Goal: Find specific page/section: Find specific page/section

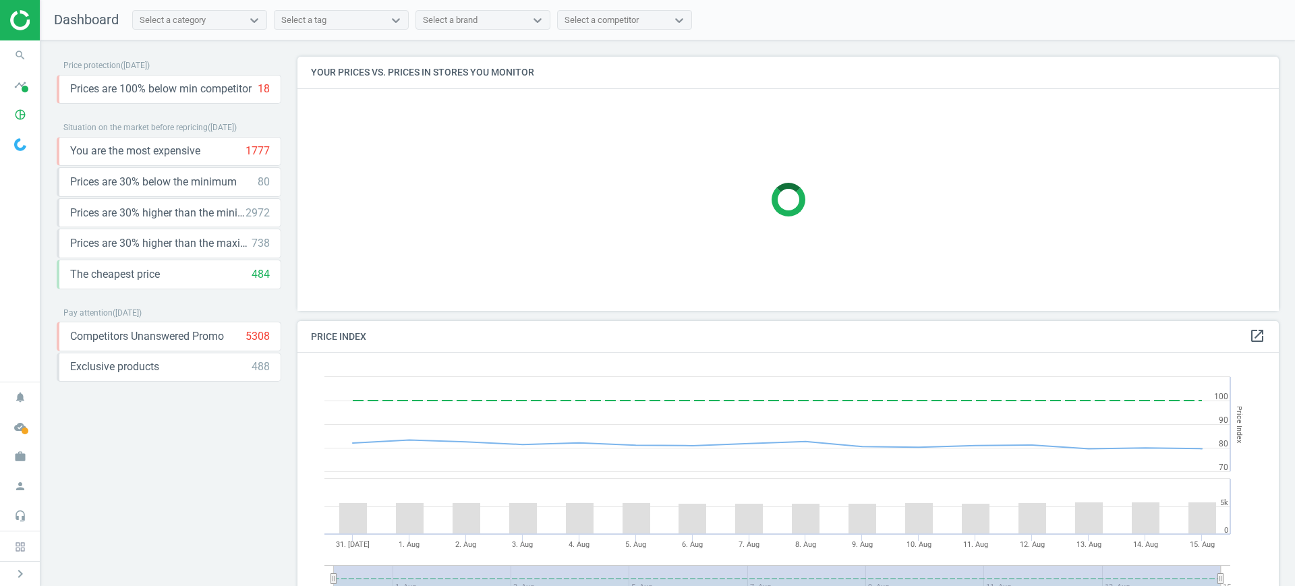
scroll to position [293, 995]
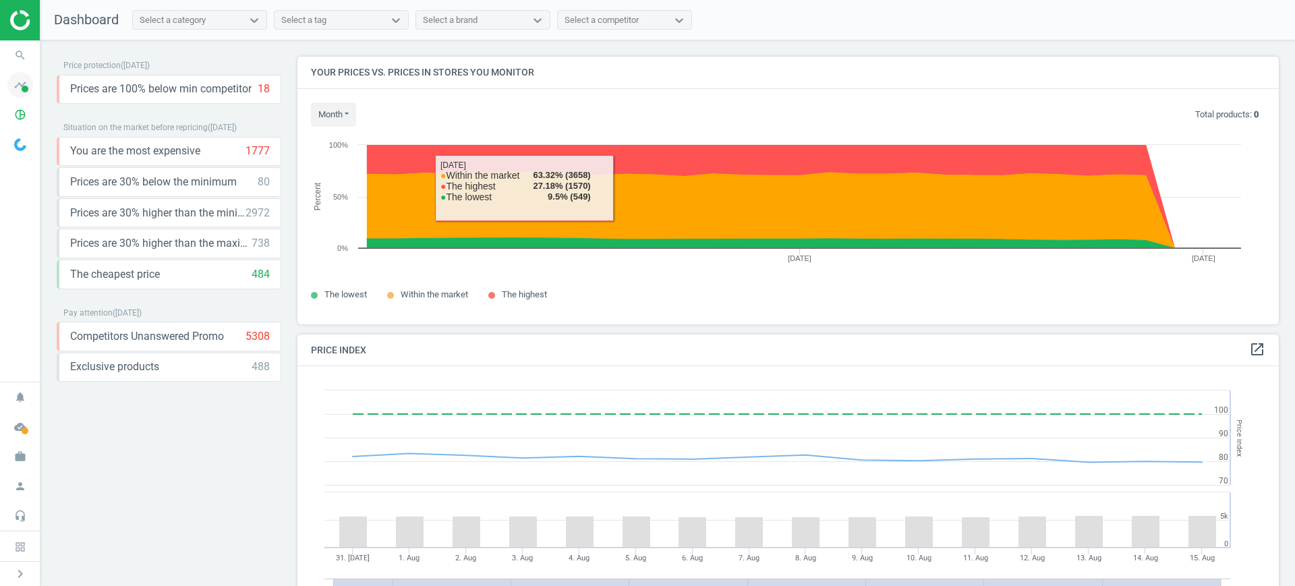
click at [26, 86] on span at bounding box center [25, 89] width 7 height 7
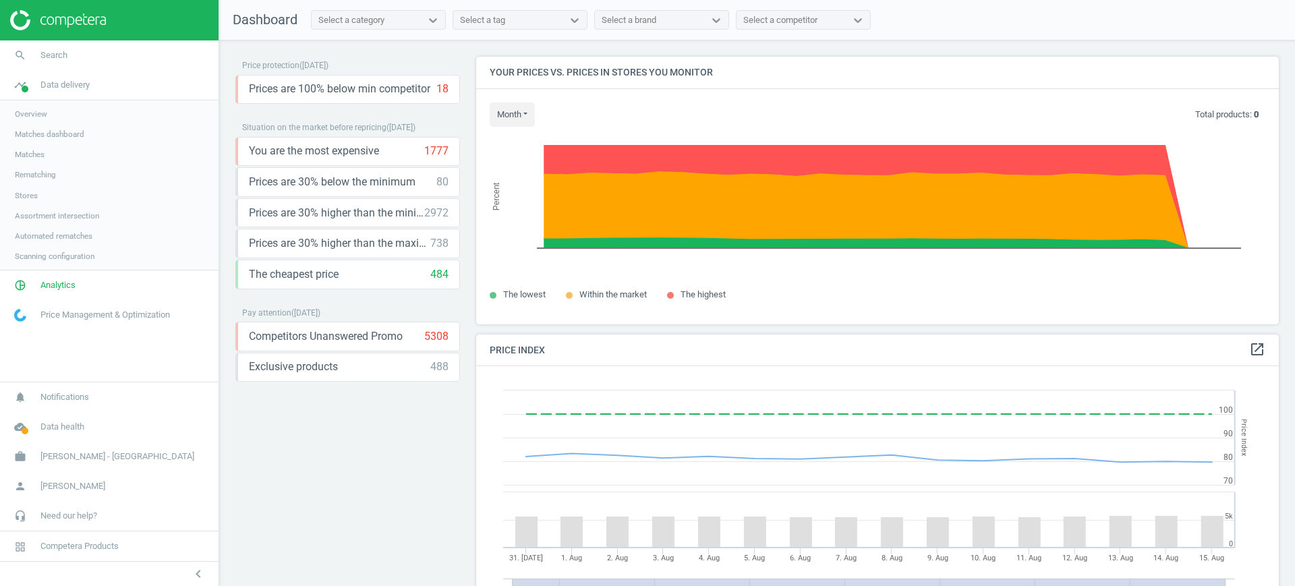
scroll to position [337, 816]
click at [28, 194] on span "Stores" at bounding box center [26, 195] width 23 height 11
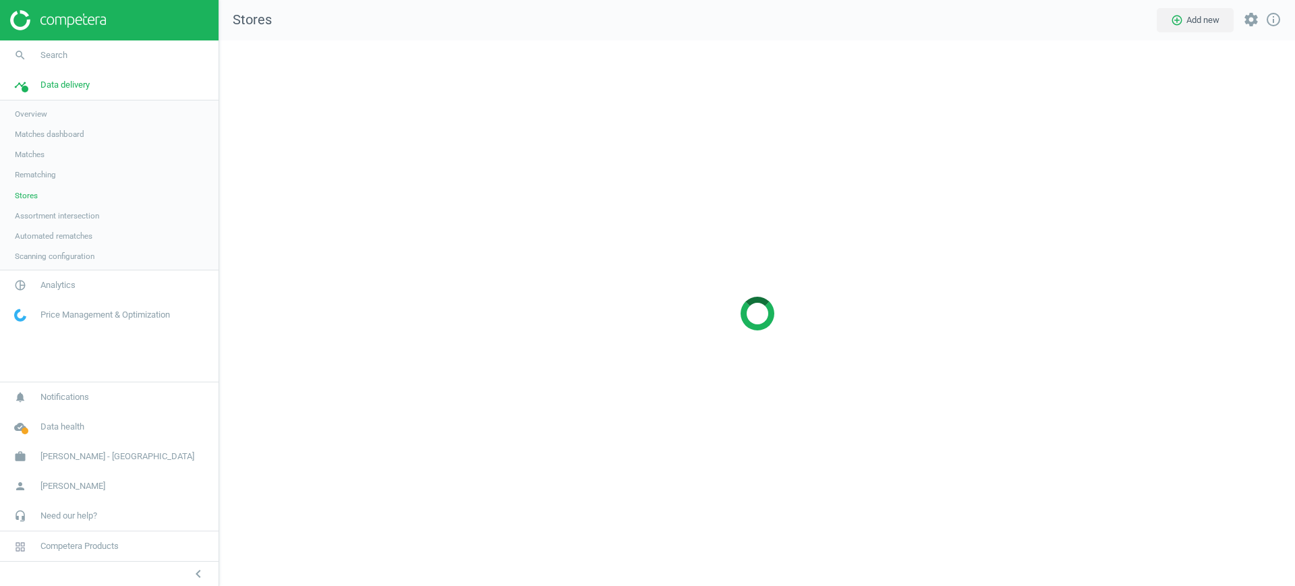
scroll to position [572, 1102]
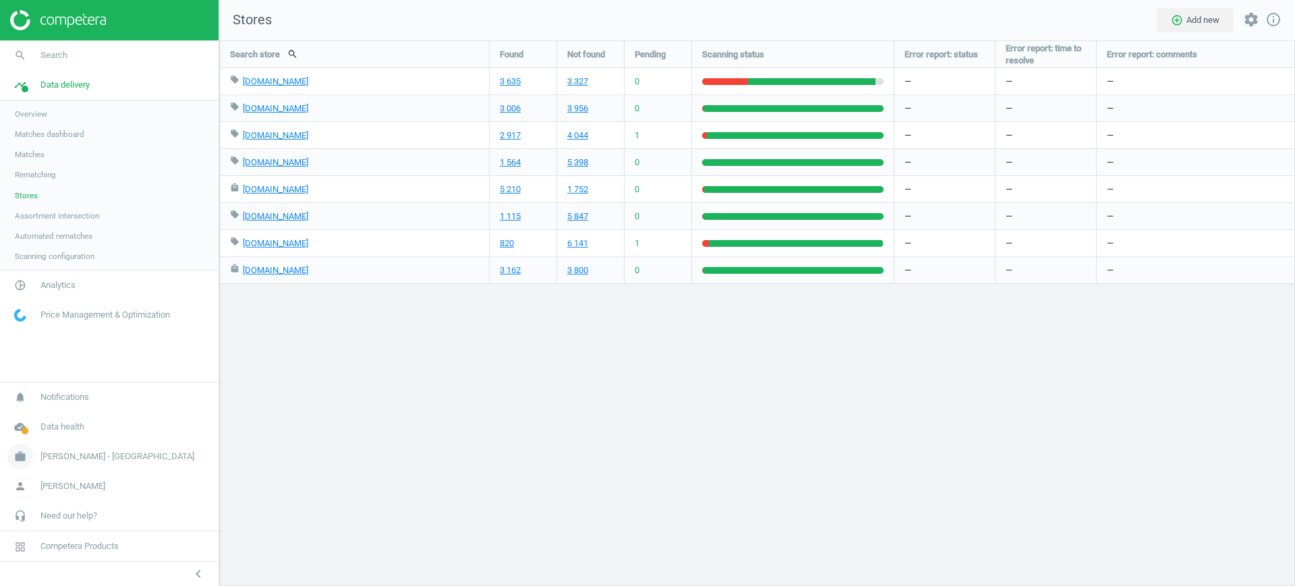
click at [53, 459] on span "Harvey Norman - Singapore" at bounding box center [117, 457] width 154 height 12
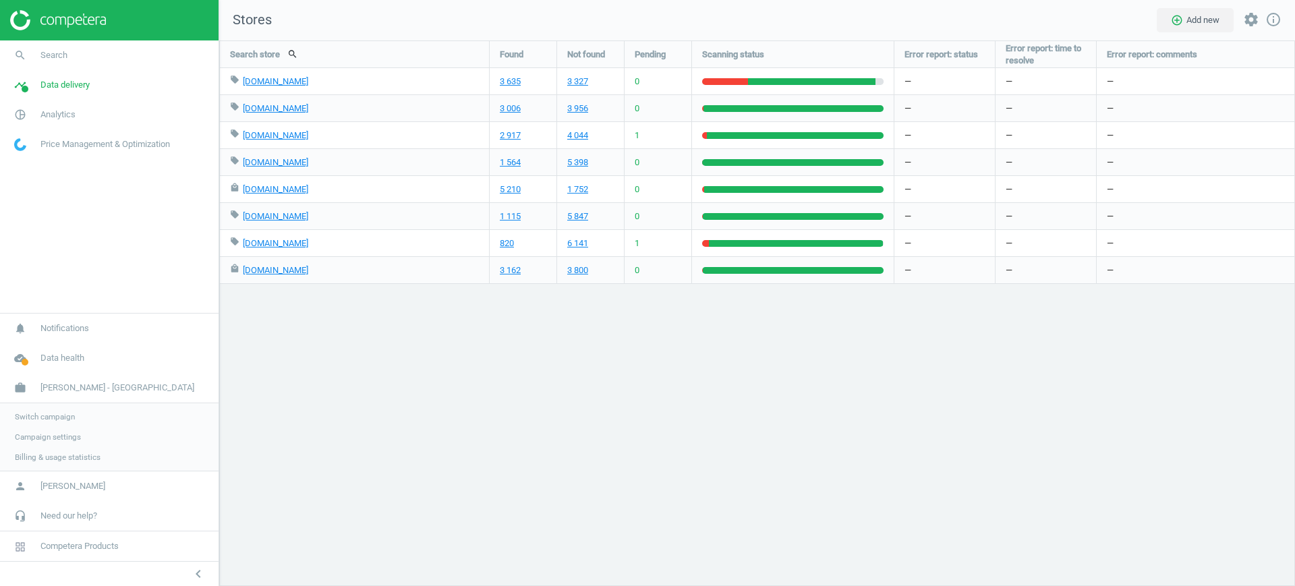
click at [63, 416] on span "Switch campaign" at bounding box center [45, 417] width 60 height 11
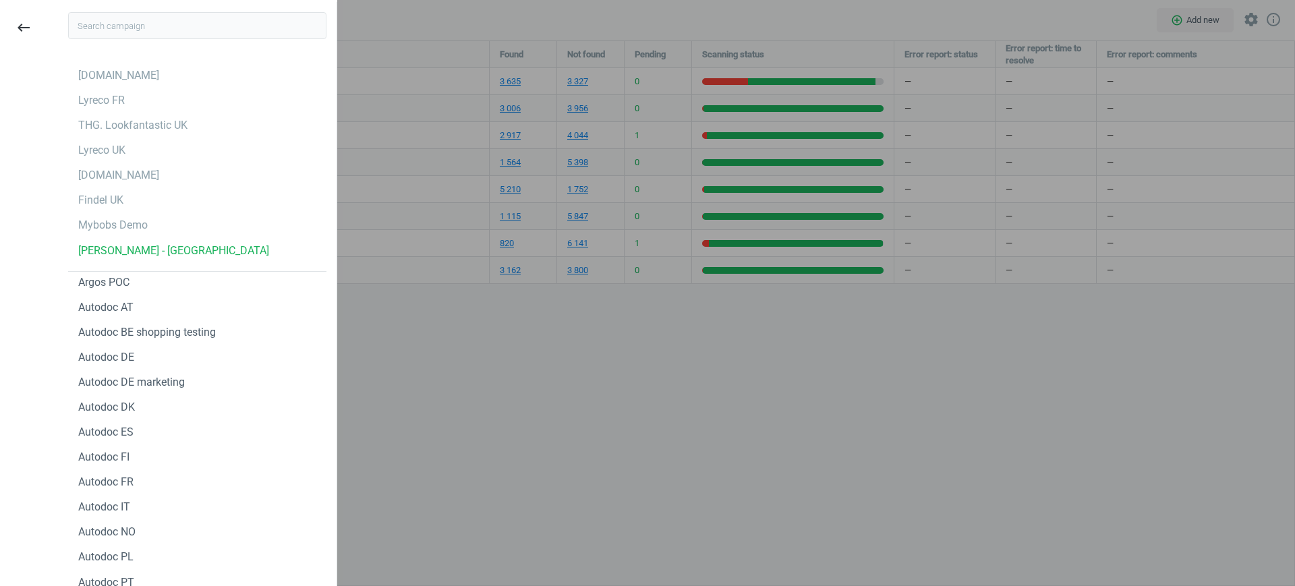
type input "n"
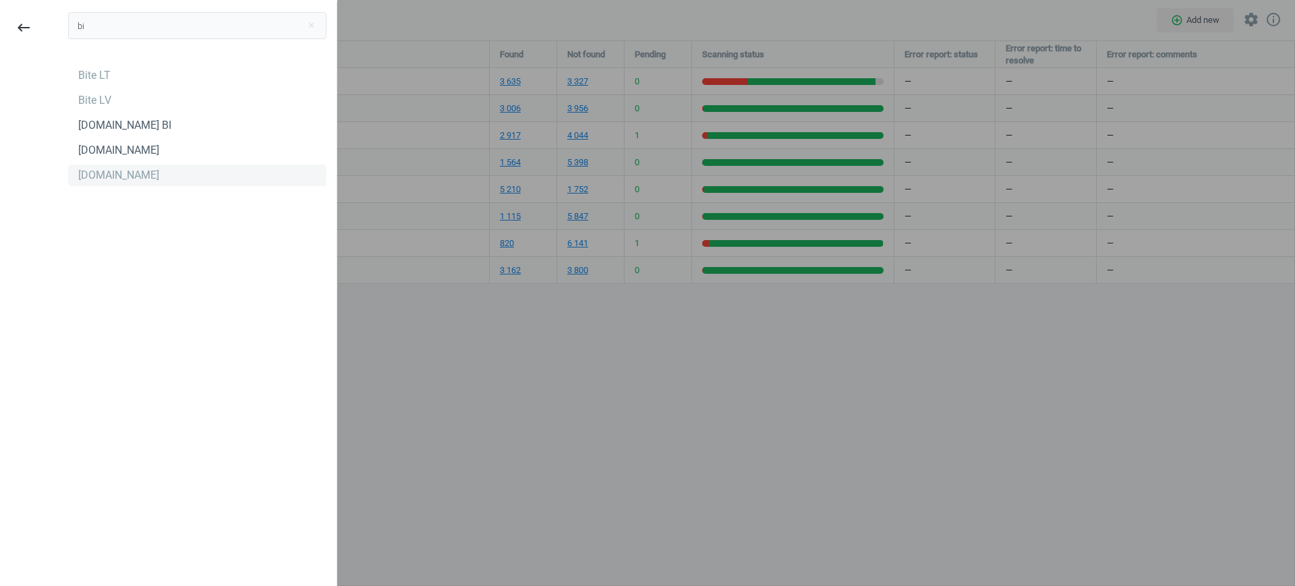
type input "bi"
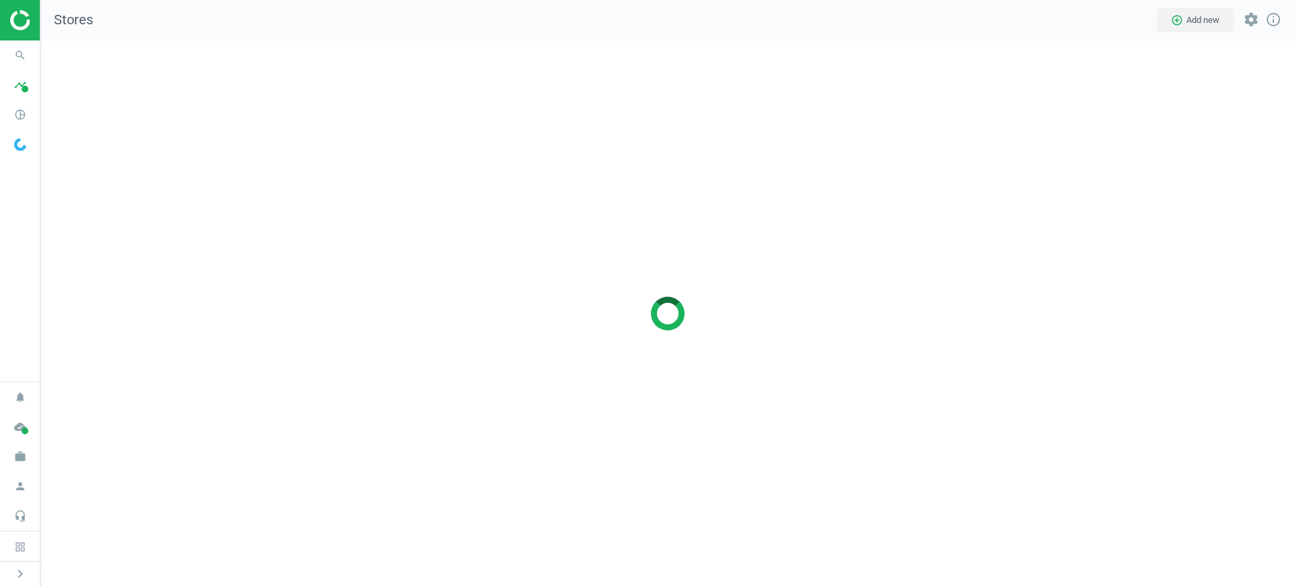
scroll to position [572, 1281]
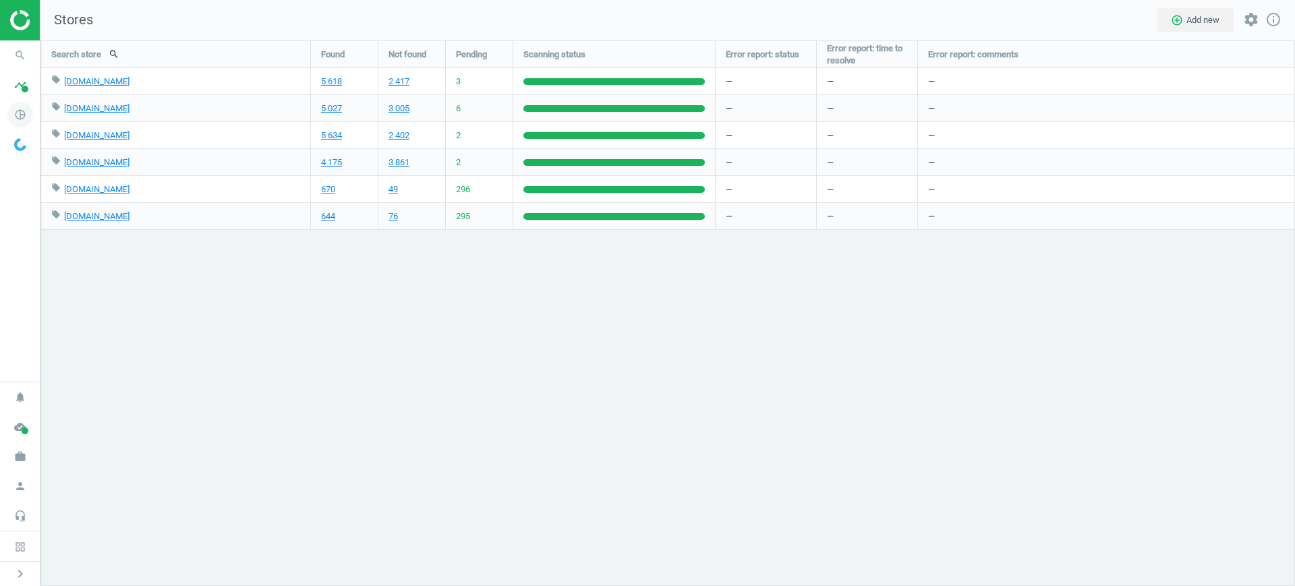
click at [13, 104] on icon "pie_chart_outlined" at bounding box center [20, 115] width 26 height 26
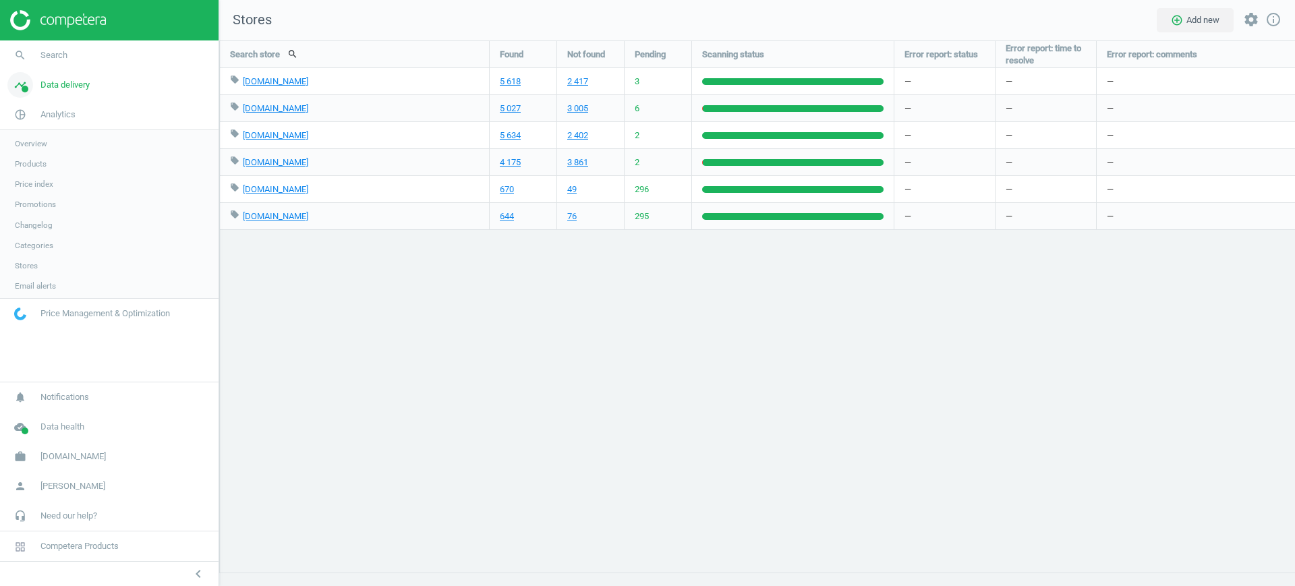
scroll to position [572, 1102]
click at [11, 92] on icon "timeline" at bounding box center [20, 85] width 26 height 26
click at [37, 216] on span "Assortment intersection" at bounding box center [57, 215] width 84 height 11
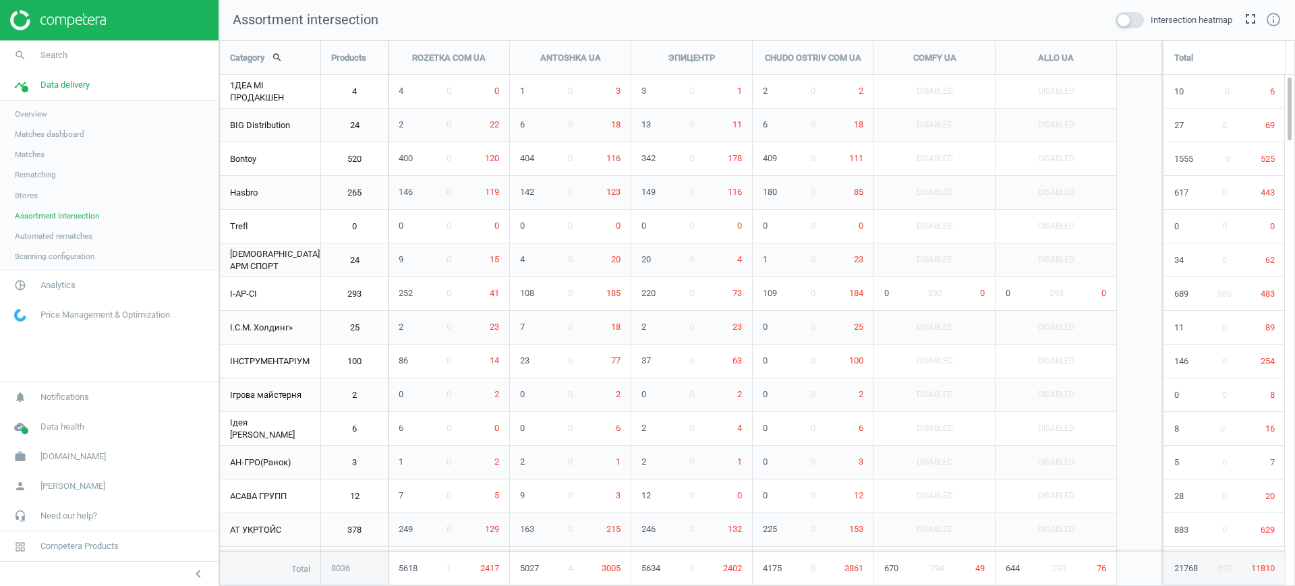
scroll to position [572, 1102]
